Goal: Find specific page/section: Find specific page/section

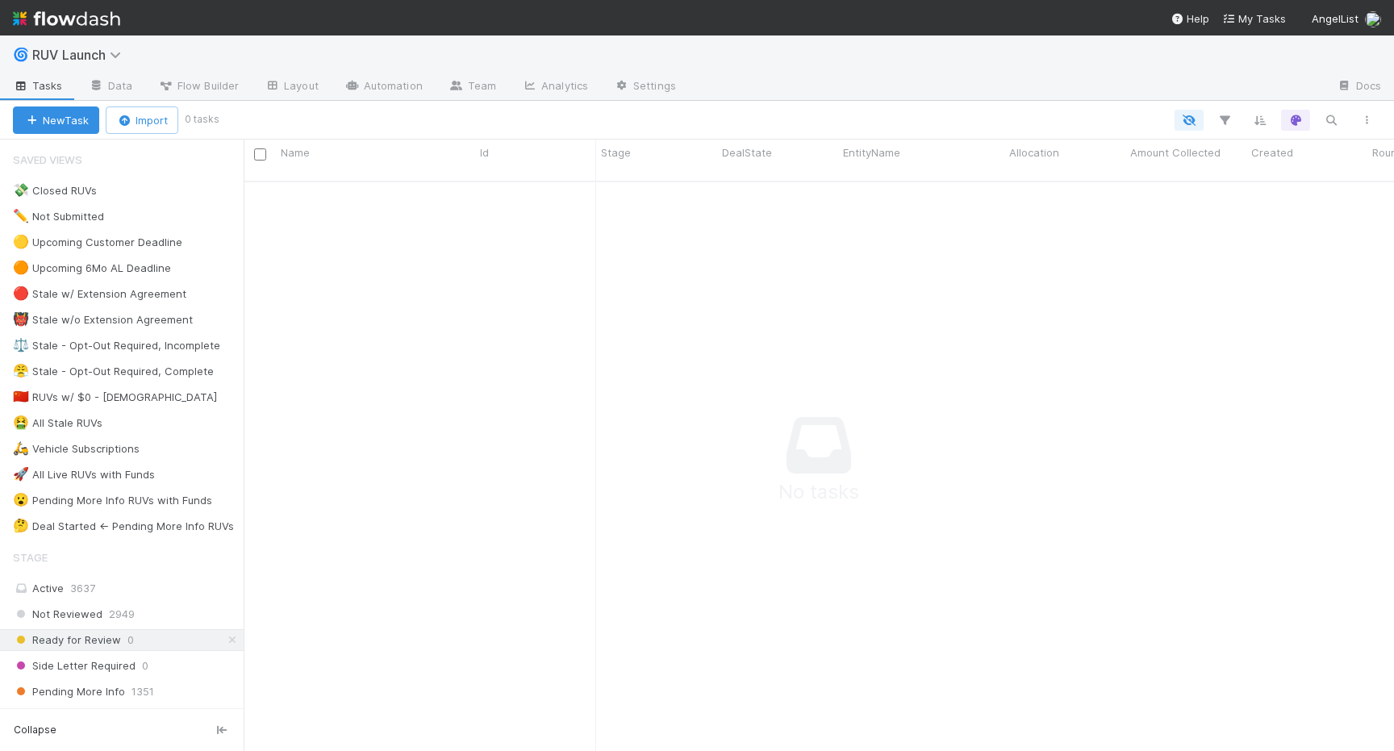
scroll to position [583, 1151]
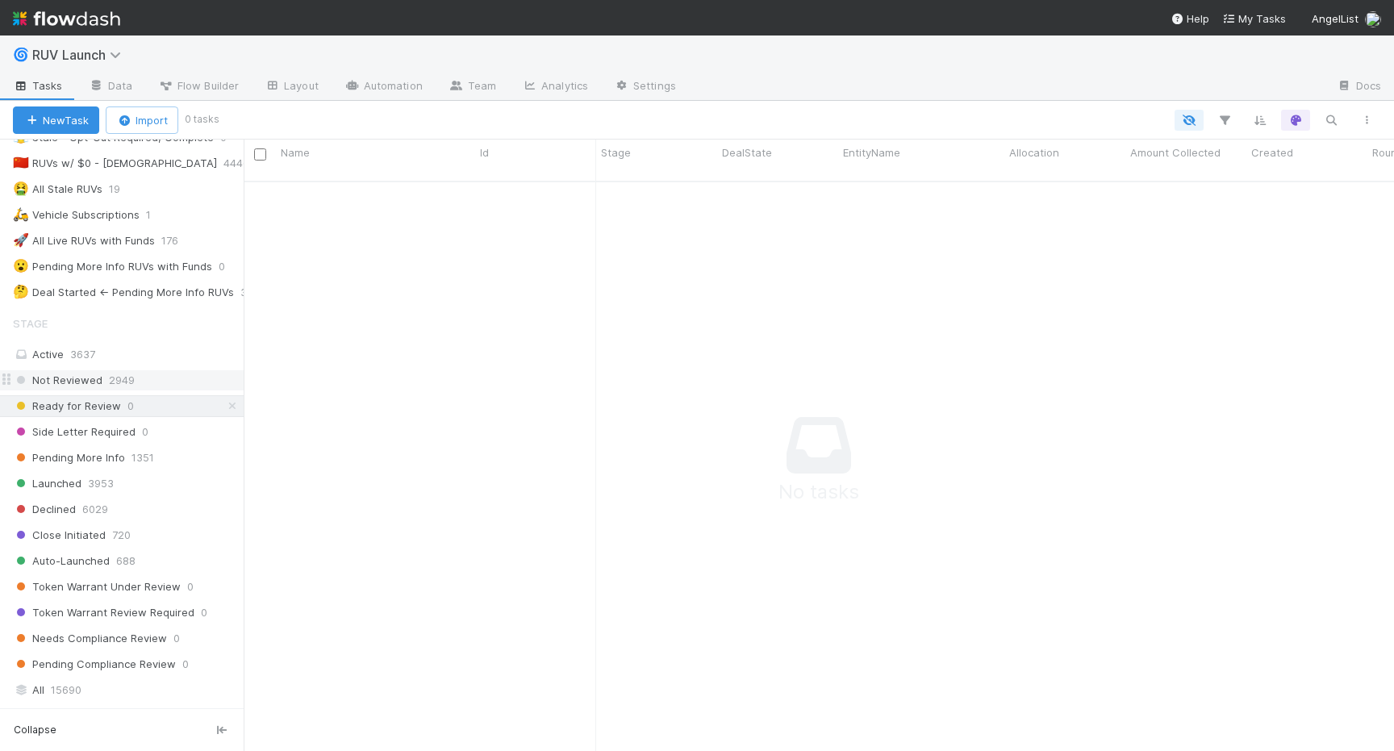
scroll to position [259, 0]
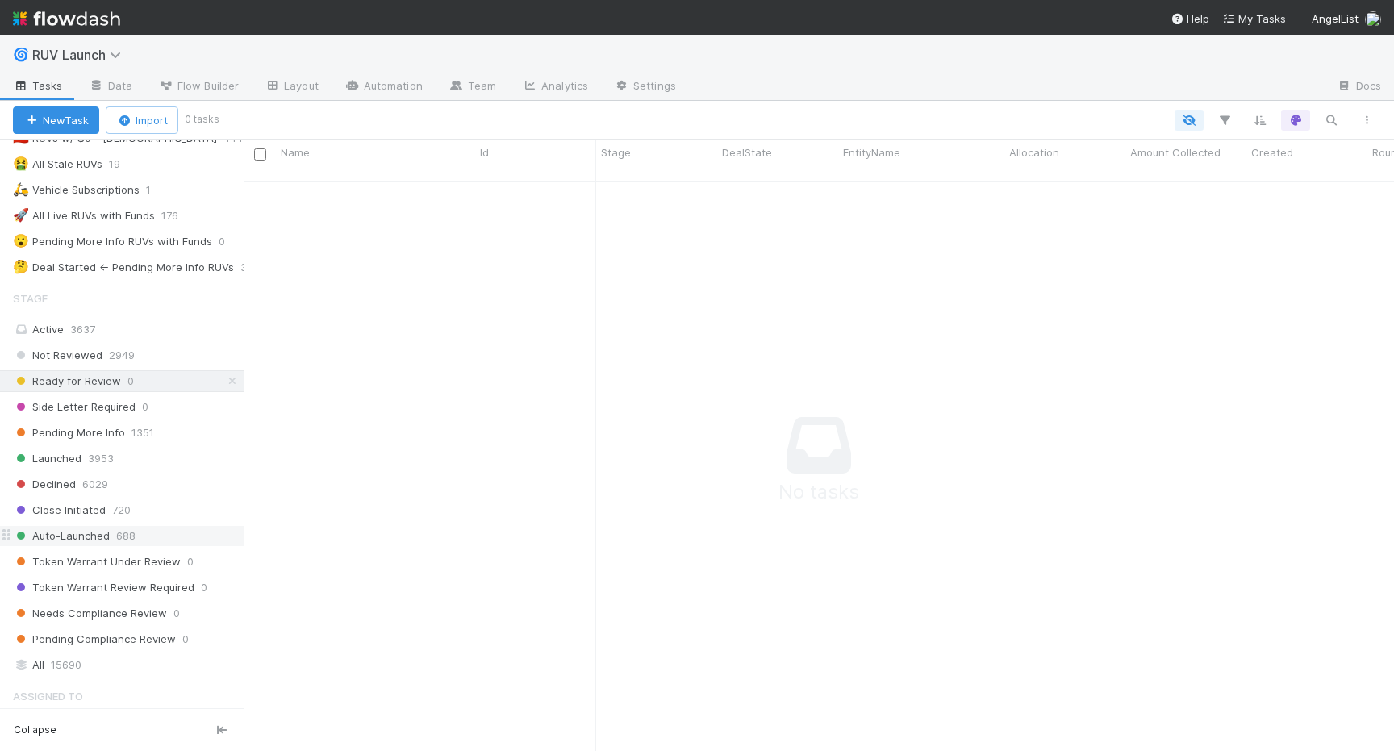
click at [72, 535] on span "Auto-Launched" at bounding box center [61, 536] width 97 height 20
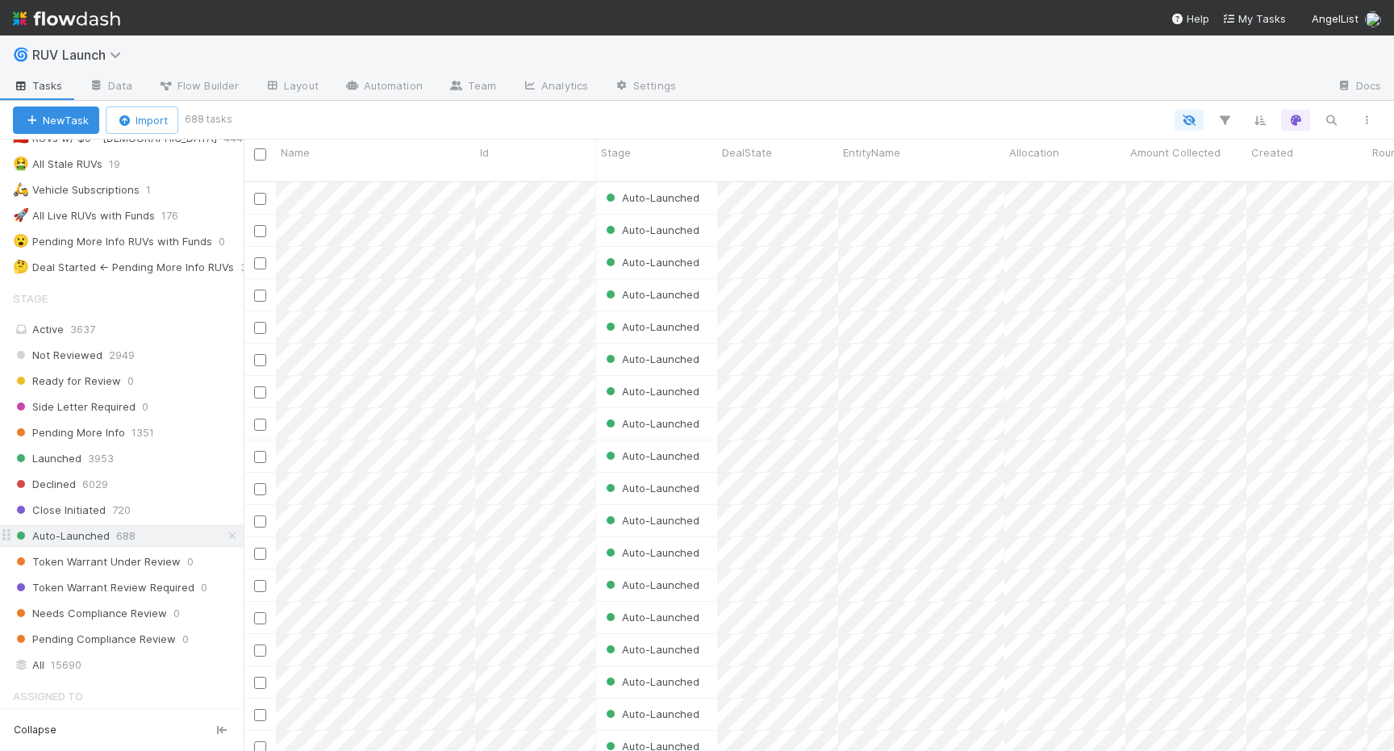
scroll to position [583, 1151]
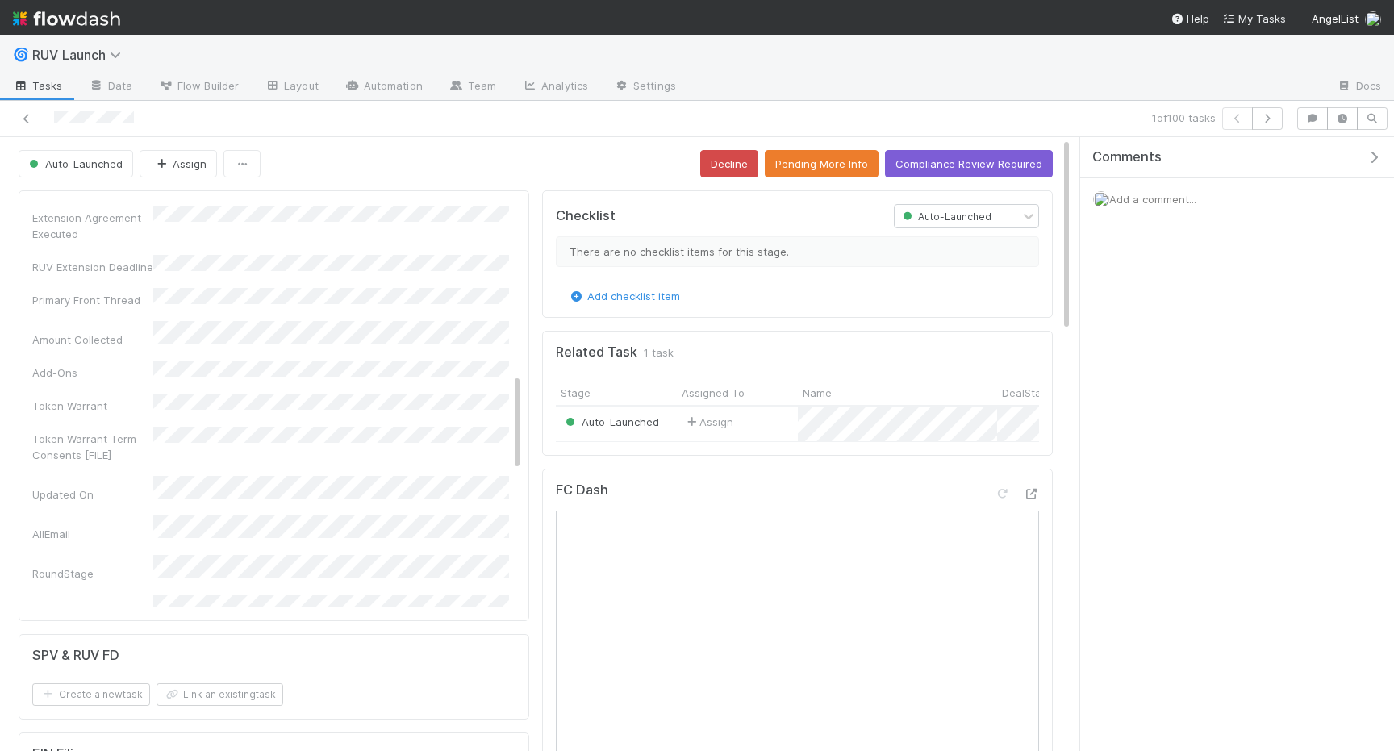
scroll to position [754, 0]
click at [1027, 490] on icon at bounding box center [1031, 494] width 16 height 10
